Goal: Task Accomplishment & Management: Manage account settings

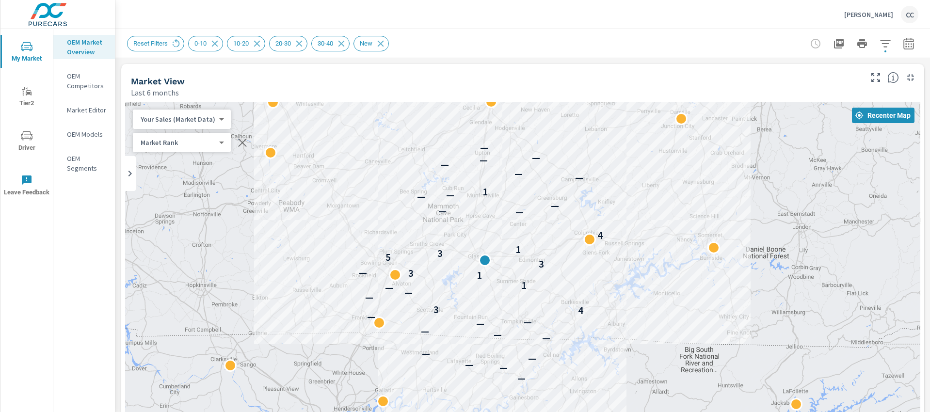
scroll to position [1398, 0]
click at [857, 13] on p "[PERSON_NAME]" at bounding box center [869, 14] width 49 height 9
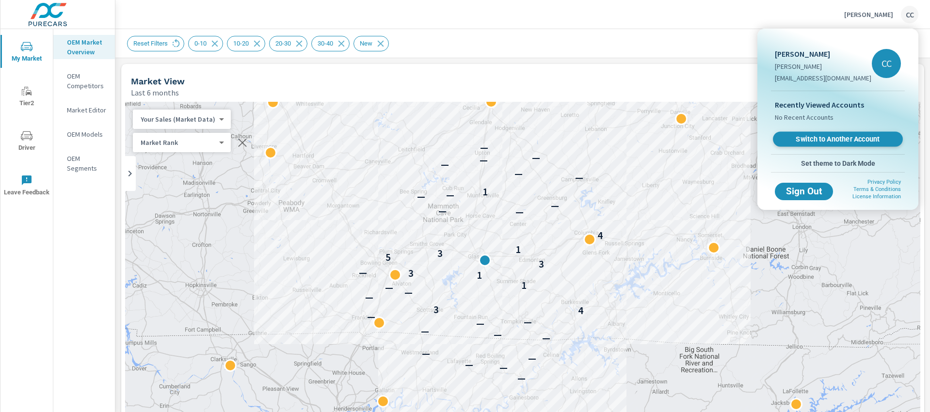
click at [839, 141] on span "Switch to Another Account" at bounding box center [838, 139] width 119 height 9
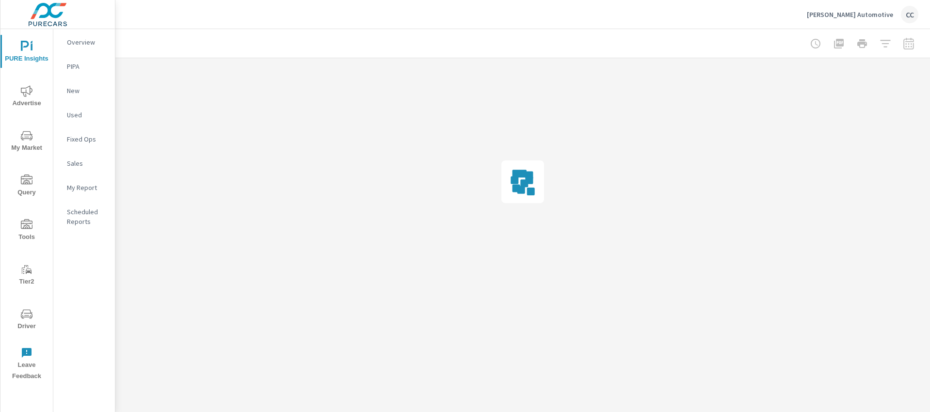
scroll to position [1398, 0]
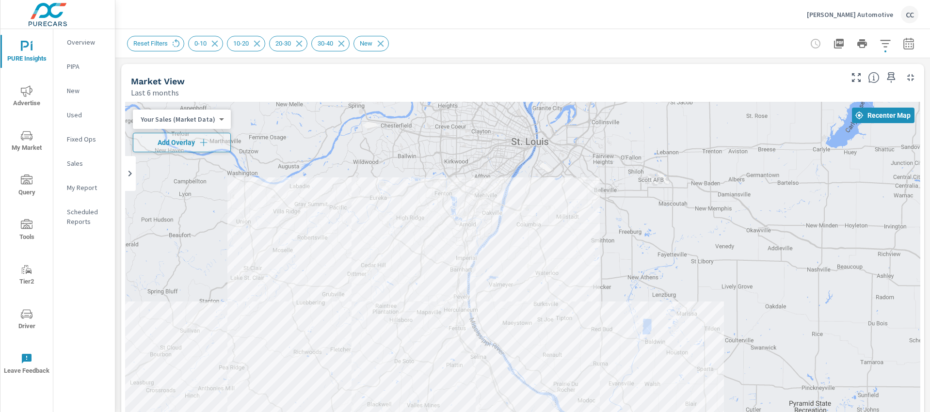
drag, startPoint x: 547, startPoint y: 233, endPoint x: 449, endPoint y: 286, distance: 110.9
click at [449, 286] on div at bounding box center [523, 299] width 796 height 394
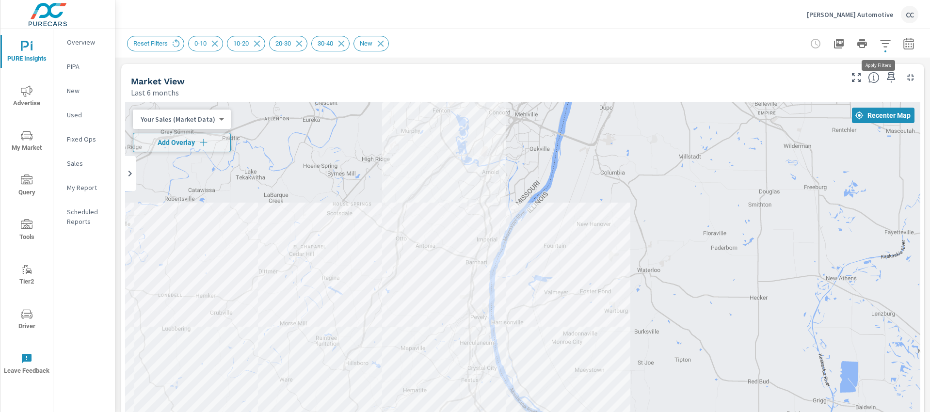
click at [876, 45] on button "button" at bounding box center [885, 43] width 19 height 19
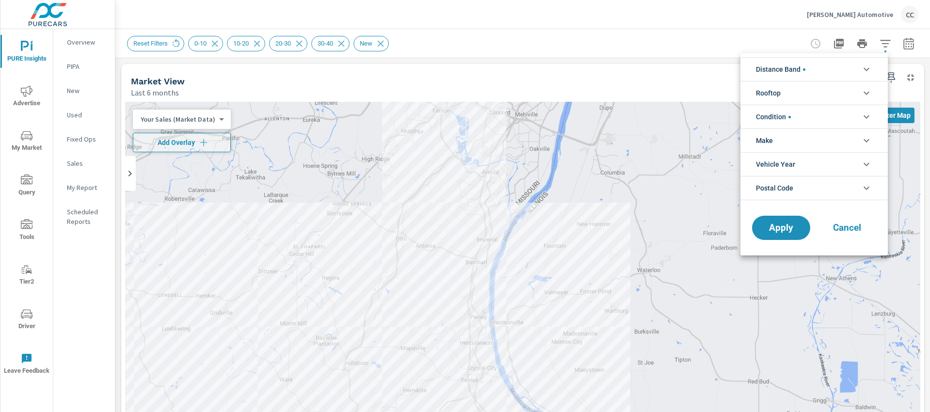
click at [838, 70] on li "Distance Band" at bounding box center [814, 69] width 147 height 24
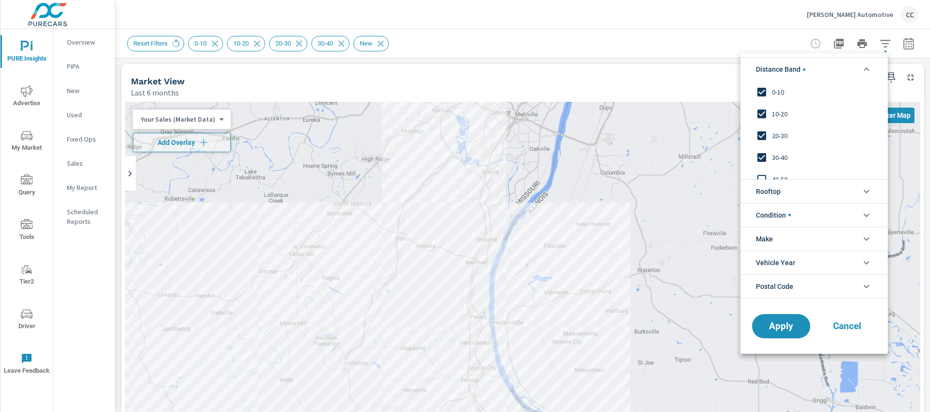
click at [771, 197] on span "Rooftop" at bounding box center [768, 191] width 25 height 23
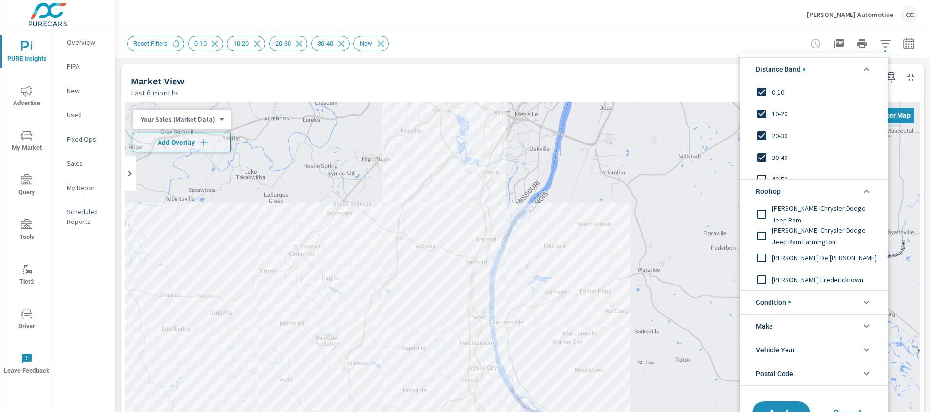
click at [770, 302] on span "Condition" at bounding box center [773, 302] width 35 height 23
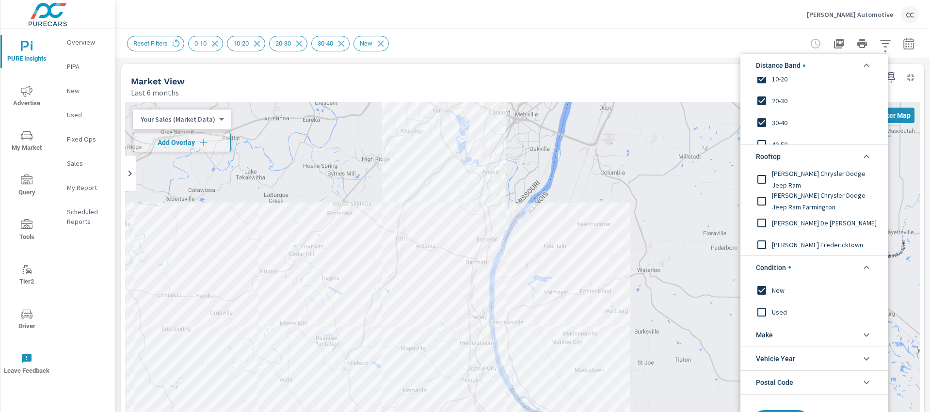
click at [762, 287] on input "filter options" at bounding box center [762, 290] width 20 height 20
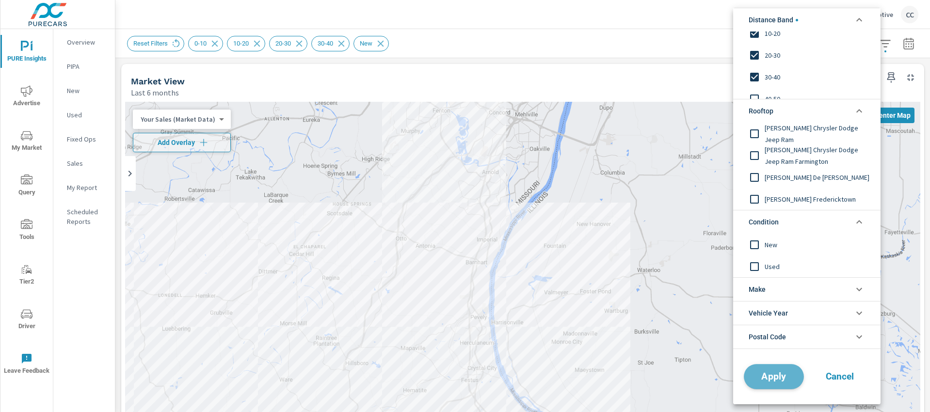
click at [777, 380] on span "Apply" at bounding box center [774, 376] width 40 height 9
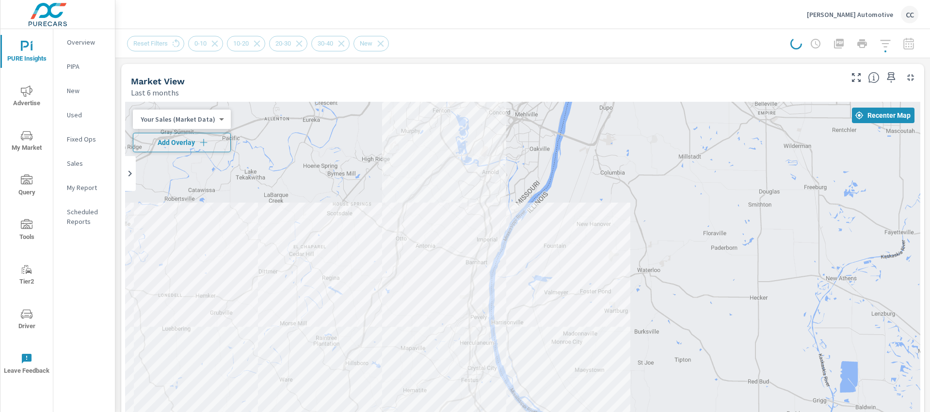
click at [204, 142] on icon "button" at bounding box center [204, 143] width 10 height 10
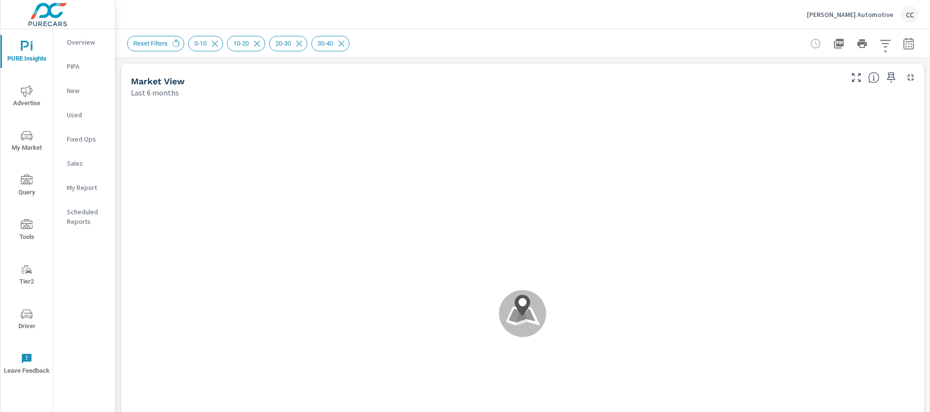
scroll to position [0, 0]
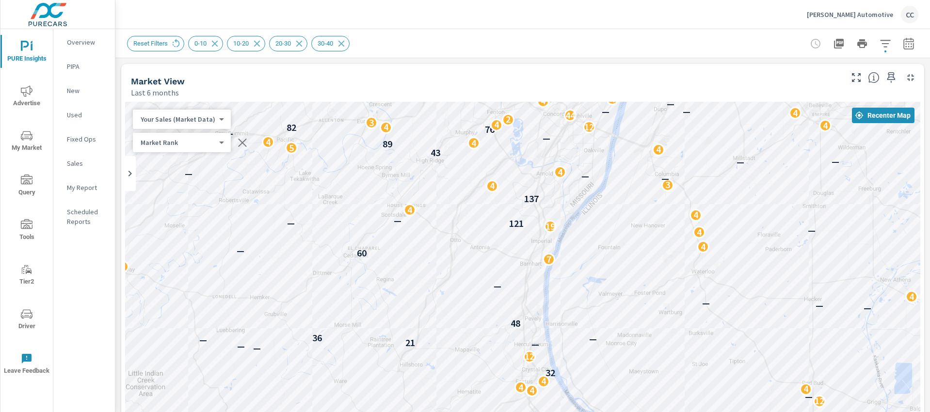
drag, startPoint x: 440, startPoint y: 276, endPoint x: 603, endPoint y: 288, distance: 163.4
click at [603, 288] on div "4 — 8 14 9 8 9 54 4 15 8 16 — 4 38 18 12 7 — 4 23 — 10 2 — — 13 99 11 4 8 — 4 8…" at bounding box center [523, 299] width 796 height 394
